Goal: Obtain resource: Download file/media

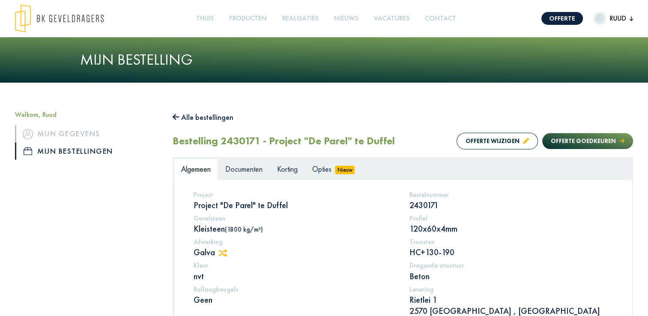
drag, startPoint x: 307, startPoint y: 222, endPoint x: 143, endPoint y: 228, distance: 163.7
click at [143, 228] on div "Welkom, [PERSON_NAME] gegevens Mijn bestellingen" at bounding box center [88, 315] width 158 height 411
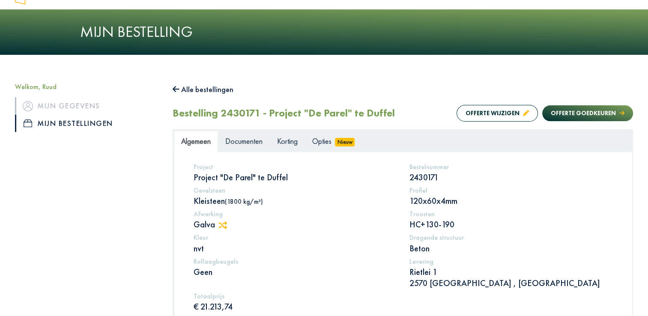
scroll to position [86, 0]
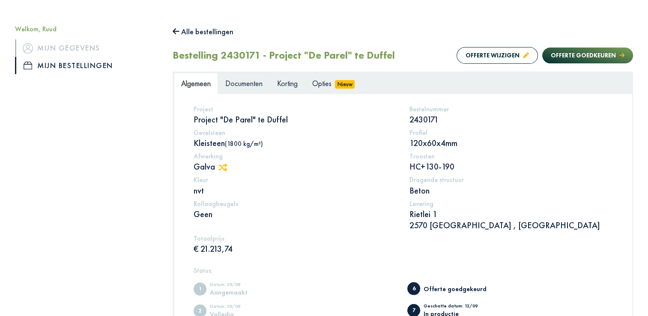
click at [248, 84] on span "Documenten" at bounding box center [243, 83] width 37 height 10
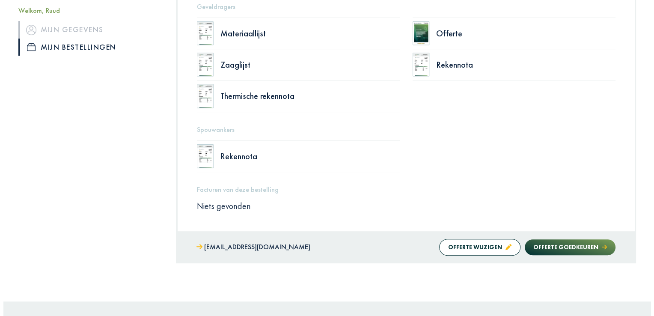
scroll to position [171, 0]
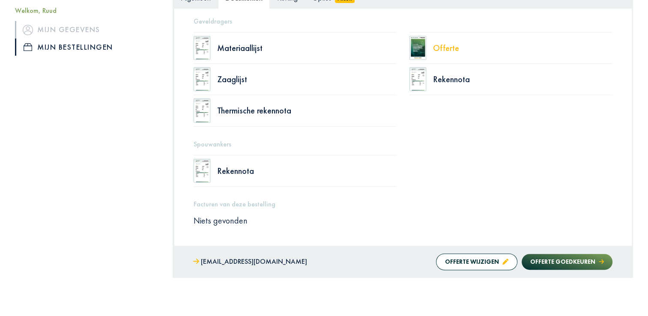
click at [446, 44] on div "Offerte" at bounding box center [522, 48] width 179 height 9
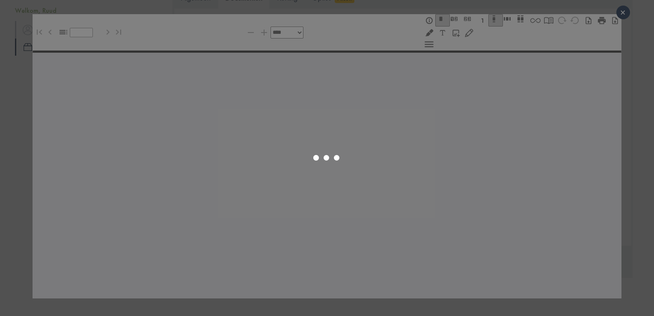
select select "******"
type input "*"
select select "****"
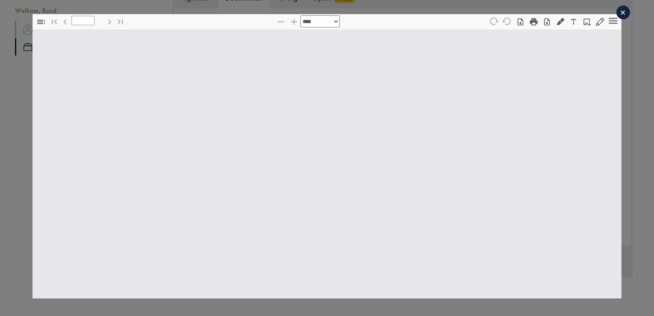
type input "*"
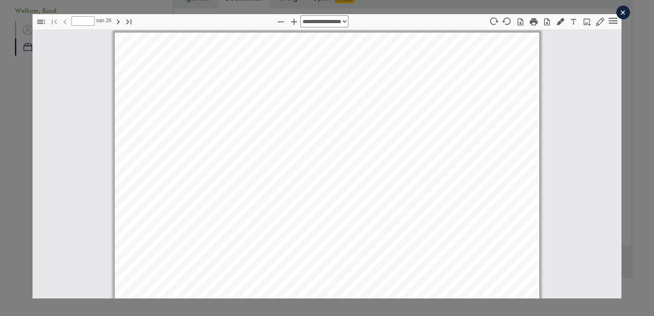
scroll to position [4, 0]
select select "****"
drag, startPoint x: 320, startPoint y: 122, endPoint x: 577, endPoint y: 209, distance: 271.5
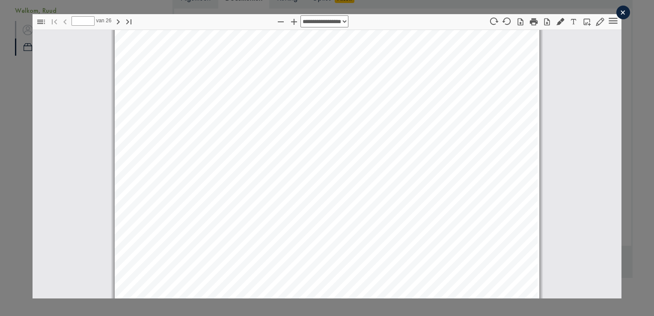
scroll to position [0, 0]
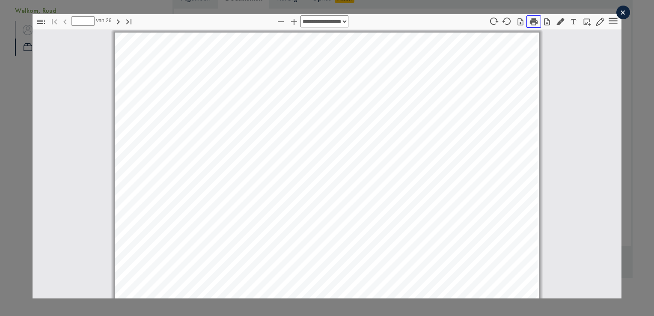
click at [529, 23] on icon "button" at bounding box center [533, 21] width 9 height 9
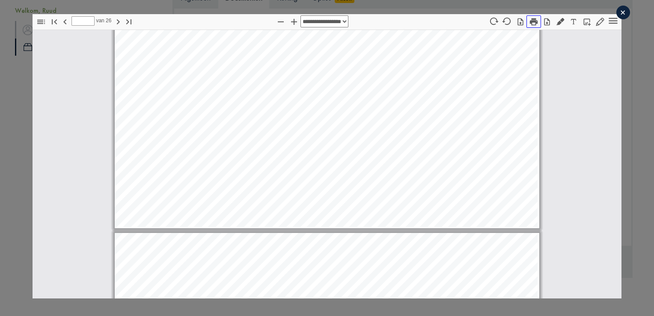
type input "*"
